Goal: Find specific page/section: Find specific page/section

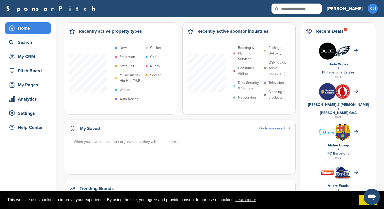
click at [330, 62] on div "Dude Wipes" at bounding box center [338, 64] width 64 height 4
click at [351, 57] on img at bounding box center [342, 51] width 17 height 12
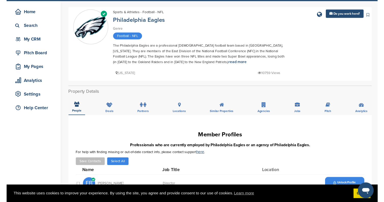
scroll to position [14, 0]
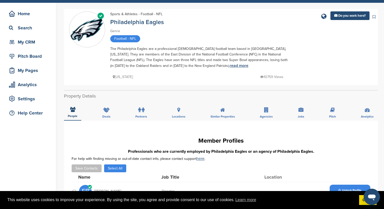
click at [229, 64] on link "read more" at bounding box center [238, 65] width 19 height 5
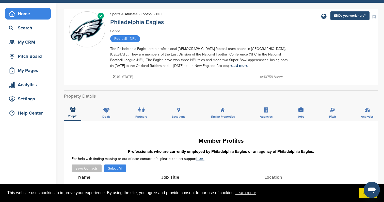
click at [30, 18] on div "Home" at bounding box center [29, 13] width 43 height 9
click at [26, 13] on div "Home" at bounding box center [29, 13] width 43 height 9
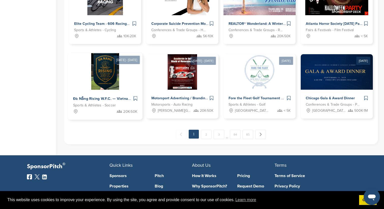
scroll to position [267, 0]
